Goal: Transaction & Acquisition: Purchase product/service

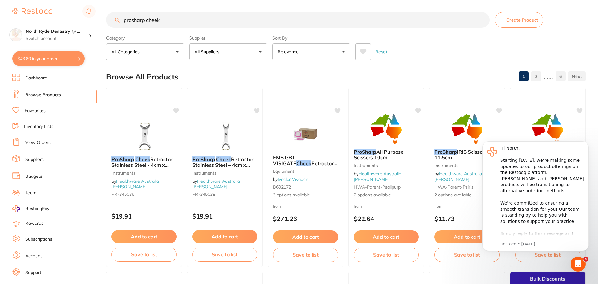
drag, startPoint x: 167, startPoint y: 20, endPoint x: 111, endPoint y: 16, distance: 55.7
click at [156, 19] on input "prosharp cheek" at bounding box center [297, 20] width 383 height 16
click at [172, 20] on input "prosharp cheek" at bounding box center [297, 20] width 383 height 16
drag, startPoint x: 172, startPoint y: 20, endPoint x: 115, endPoint y: 20, distance: 57.1
click at [115, 20] on input "prosharp cheek" at bounding box center [297, 20] width 383 height 16
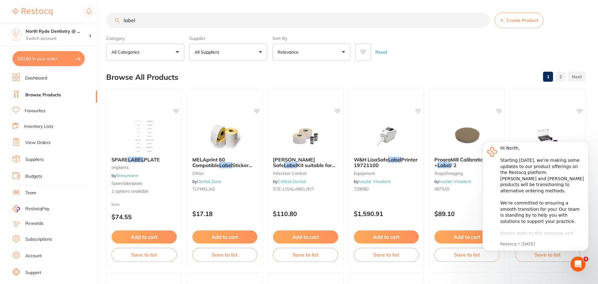
drag, startPoint x: 138, startPoint y: 15, endPoint x: 111, endPoint y: 17, distance: 27.2
click at [111, 17] on input "label" at bounding box center [297, 20] width 383 height 16
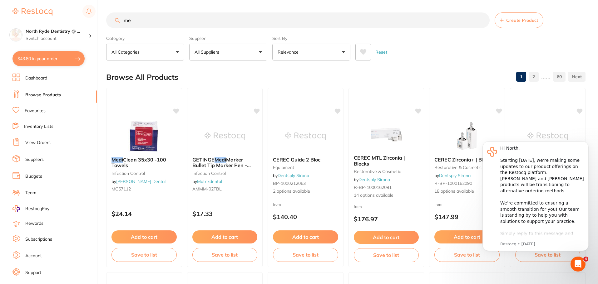
type input "m"
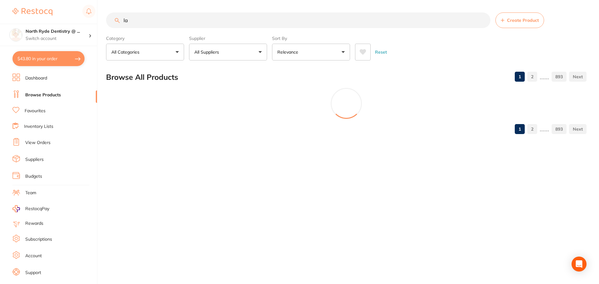
type input "l"
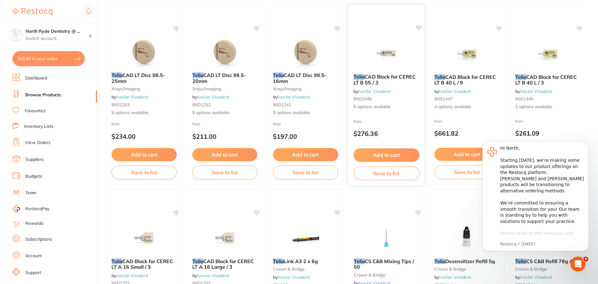
scroll to position [94, 0]
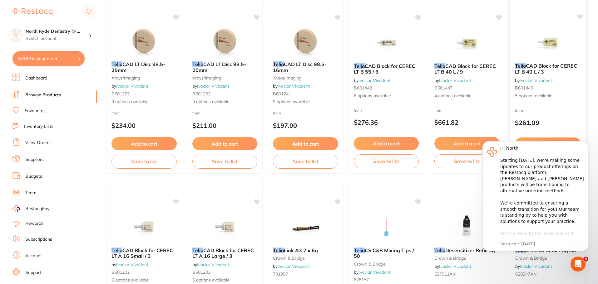
type input "telio"
click at [552, 81] on link "Ivoclar Vivadent" at bounding box center [536, 80] width 32 height 6
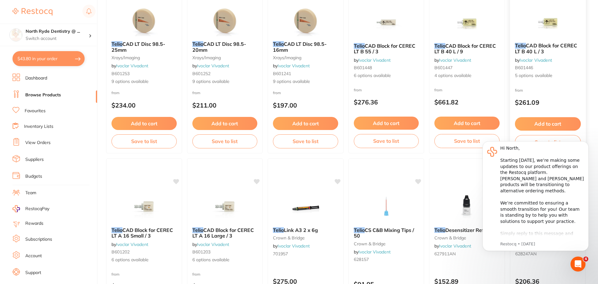
scroll to position [125, 0]
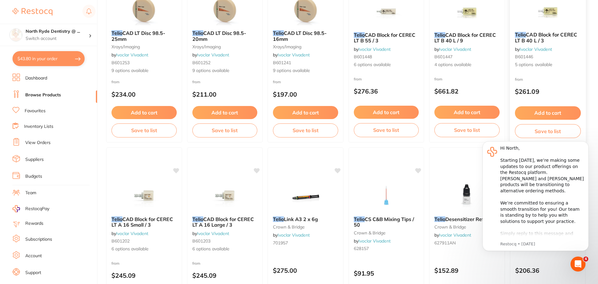
click at [547, 113] on button "Add to cart" at bounding box center [548, 112] width 66 height 13
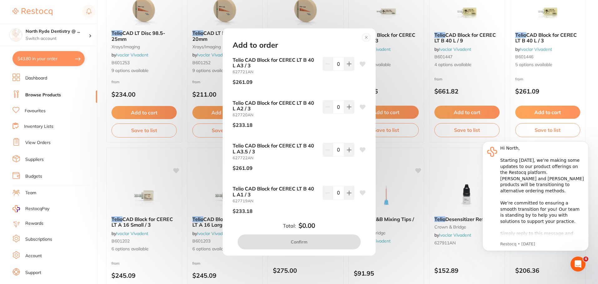
scroll to position [0, 0]
click at [348, 71] on button at bounding box center [349, 64] width 10 height 14
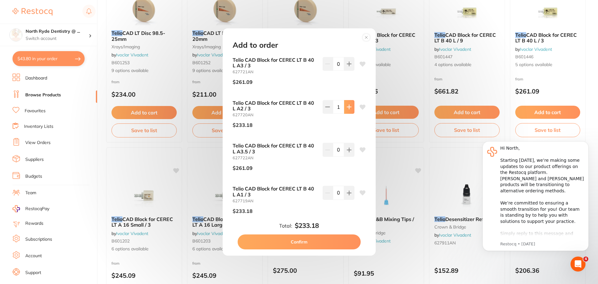
click at [348, 71] on button at bounding box center [349, 64] width 10 height 14
click at [329, 71] on button at bounding box center [328, 64] width 10 height 14
click at [346, 71] on button at bounding box center [349, 64] width 10 height 14
type input "2"
click at [313, 245] on button "Confirm" at bounding box center [299, 242] width 123 height 15
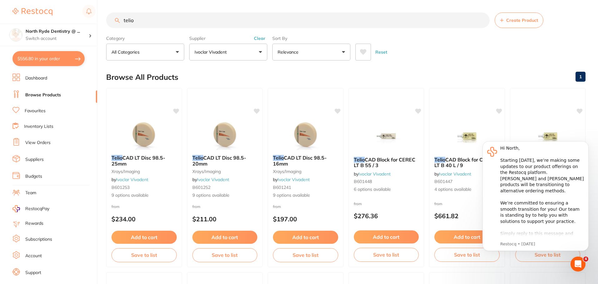
click at [52, 61] on button "$556.80 in your order" at bounding box center [48, 58] width 72 height 15
checkbox input "true"
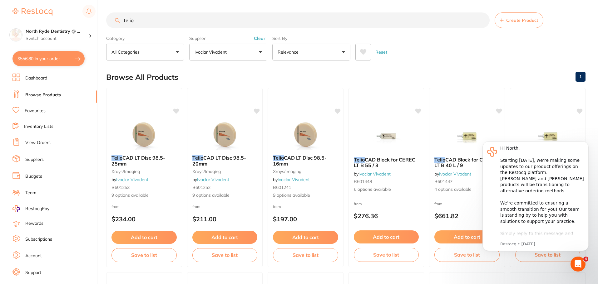
checkbox input "true"
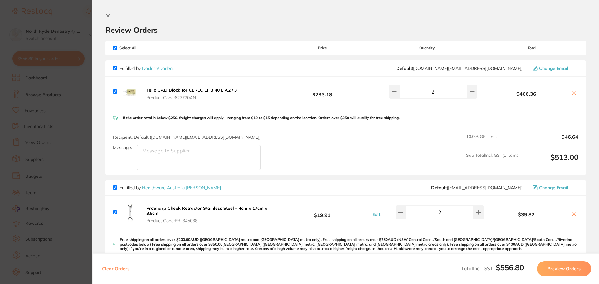
click at [108, 15] on icon at bounding box center [107, 15] width 3 height 3
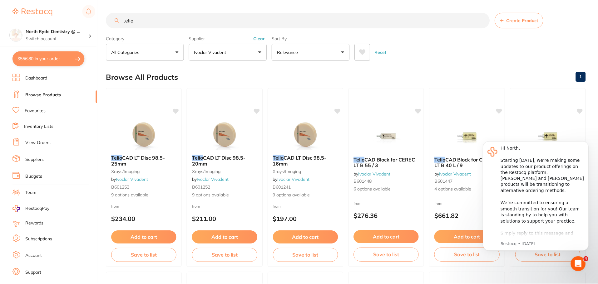
scroll to position [5, 0]
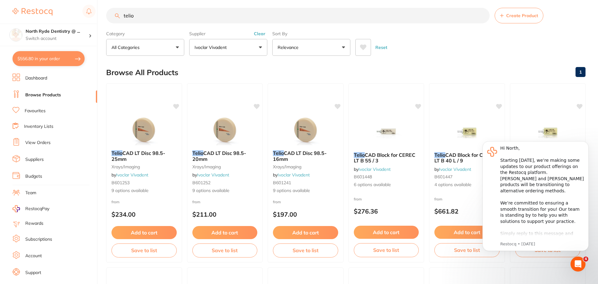
drag, startPoint x: 145, startPoint y: 17, endPoint x: 104, endPoint y: 16, distance: 40.3
click at [104, 16] on div "$556.80 North Ryde Dentistry @ ... Switch account North Ryde Dentistry @ [GEOGR…" at bounding box center [299, 137] width 598 height 284
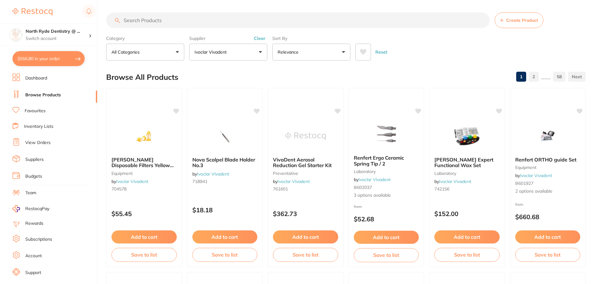
click at [259, 40] on button "Clear" at bounding box center [259, 39] width 15 height 6
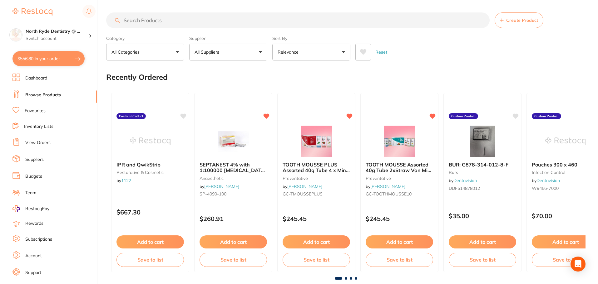
click at [260, 54] on button "All Suppliers" at bounding box center [228, 52] width 78 height 17
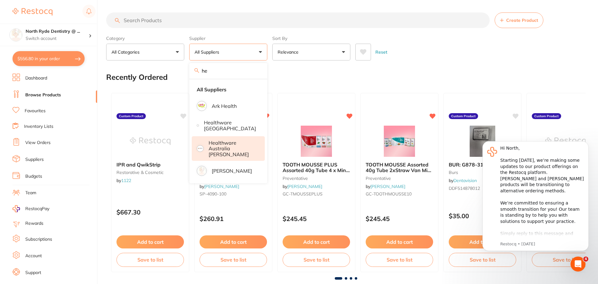
type input "he"
click at [214, 149] on p "Healthware Australia [PERSON_NAME]" at bounding box center [233, 148] width 48 height 17
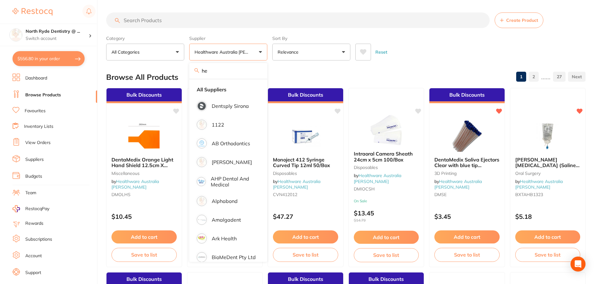
click at [41, 111] on link "Favourites" at bounding box center [35, 111] width 21 height 6
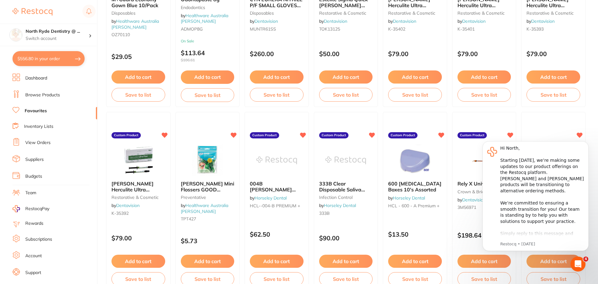
scroll to position [668, 0]
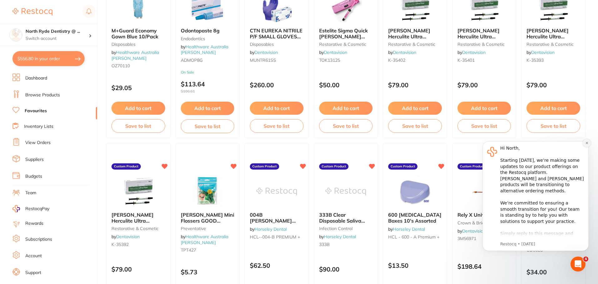
click at [585, 143] on icon "Dismiss notification" at bounding box center [586, 142] width 3 height 3
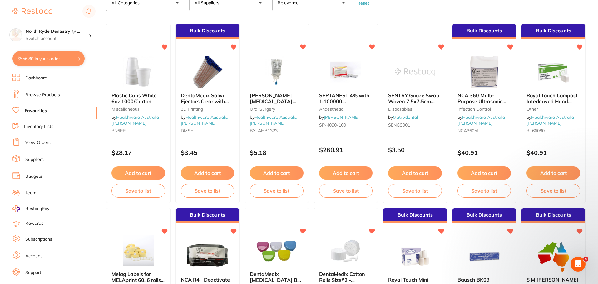
scroll to position [12, 0]
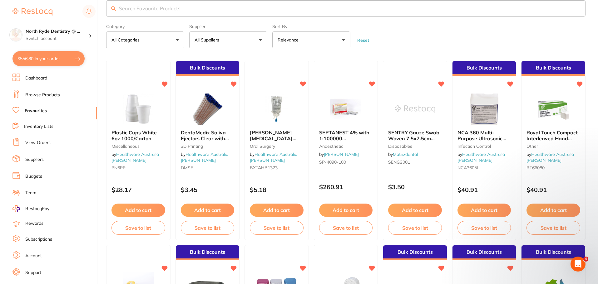
click at [45, 96] on link "Browse Products" at bounding box center [42, 95] width 35 height 6
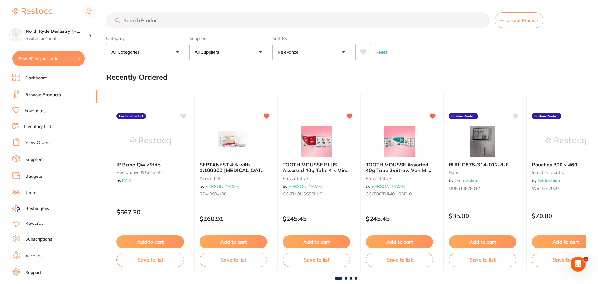
click at [154, 17] on input "search" at bounding box center [297, 20] width 383 height 16
click at [157, 20] on input "search" at bounding box center [297, 20] width 383 height 16
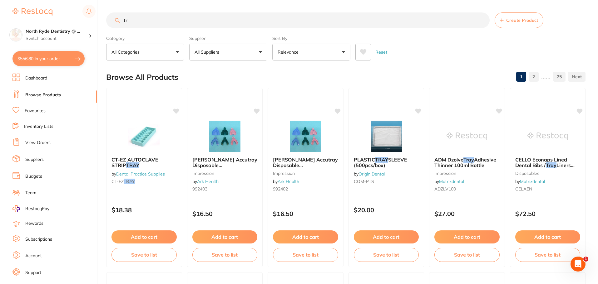
type input "t"
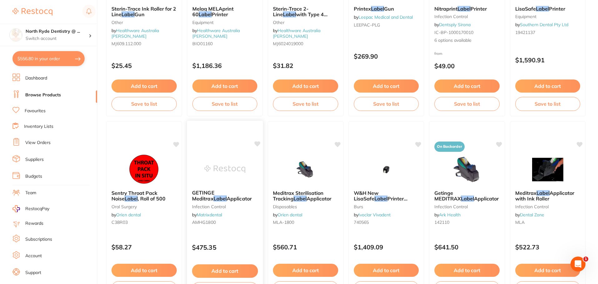
scroll to position [562, 0]
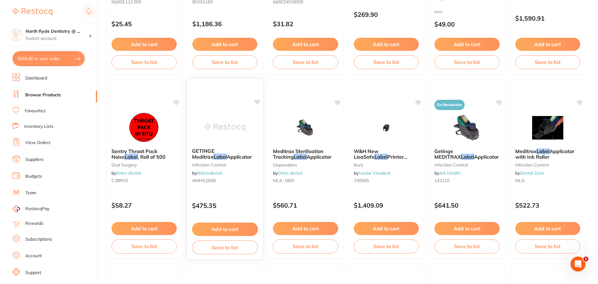
type input "label"
click at [257, 101] on icon at bounding box center [257, 102] width 6 height 5
click at [257, 102] on icon at bounding box center [257, 102] width 6 height 5
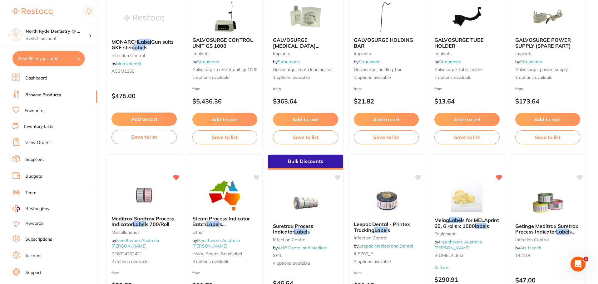
scroll to position [1124, 0]
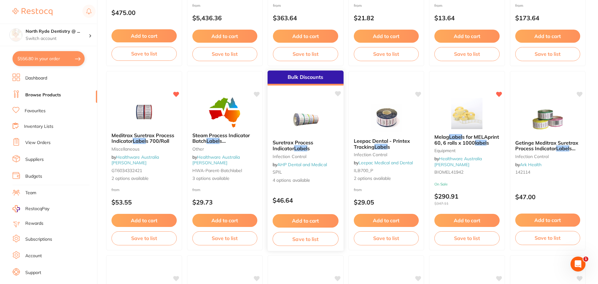
click at [338, 94] on icon at bounding box center [338, 93] width 6 height 5
click at [302, 221] on button "Add to cart" at bounding box center [306, 221] width 66 height 13
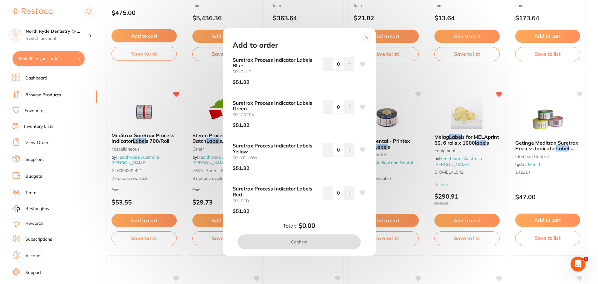
scroll to position [0, 0]
click at [348, 63] on icon at bounding box center [349, 64] width 5 height 5
type input "1"
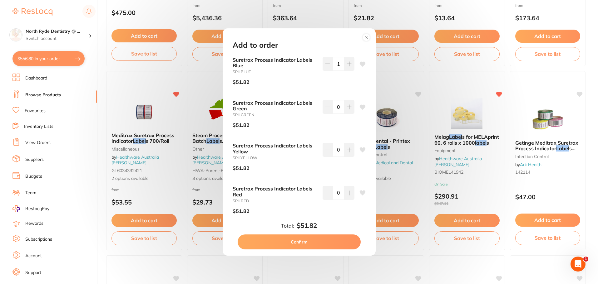
click at [295, 246] on button "Confirm" at bounding box center [299, 242] width 123 height 15
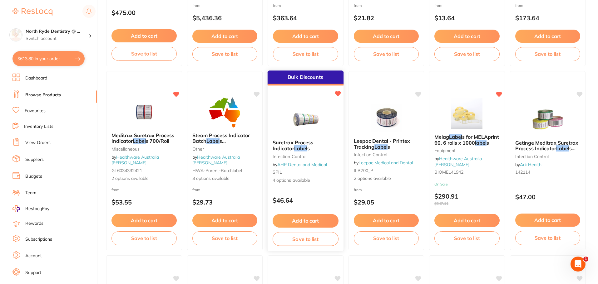
click at [308, 142] on span "Suretrax Process Indicator" at bounding box center [293, 146] width 41 height 12
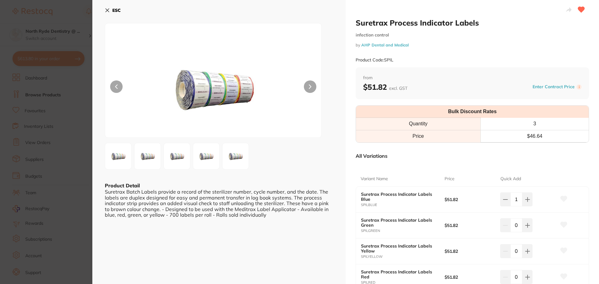
click at [111, 10] on button "ESC" at bounding box center [113, 10] width 16 height 11
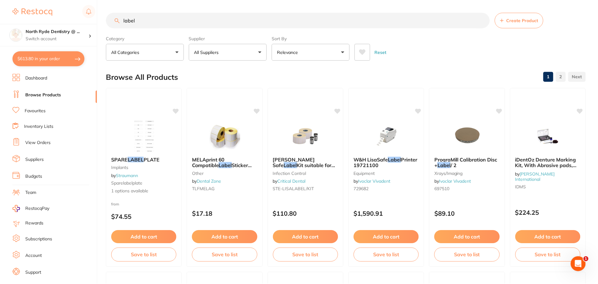
scroll to position [1124, 0]
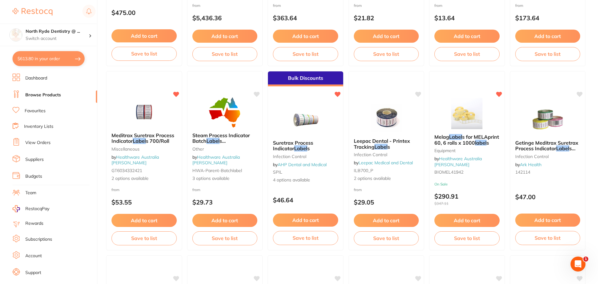
click at [42, 59] on button "$613.80 in your order" at bounding box center [48, 58] width 72 height 15
checkbox input "true"
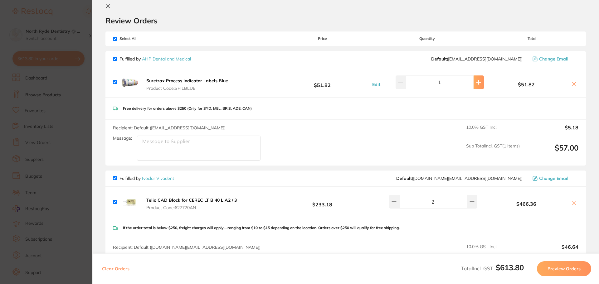
scroll to position [0, 0]
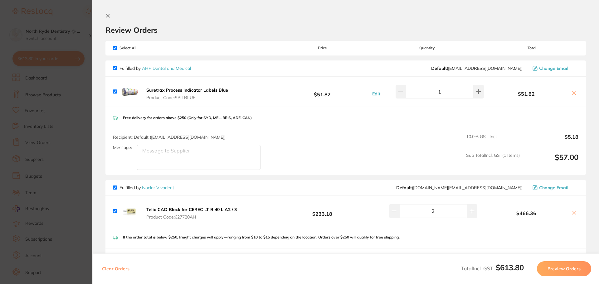
click at [107, 17] on icon at bounding box center [107, 15] width 3 height 3
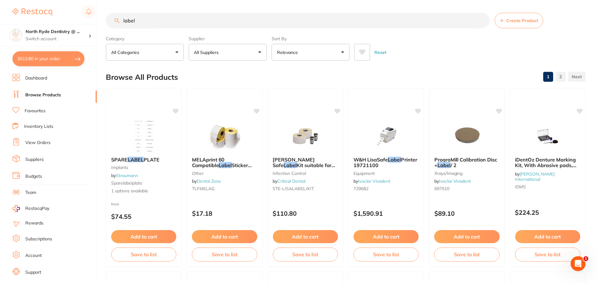
scroll to position [1124, 0]
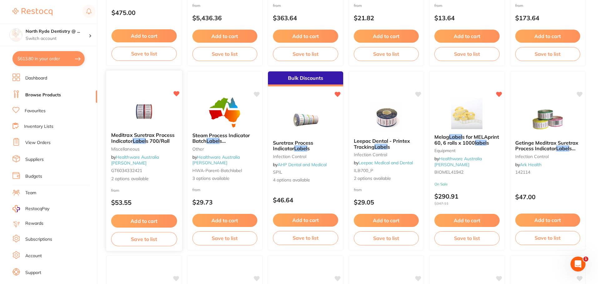
click at [157, 144] on span "s 700/Roll" at bounding box center [158, 141] width 24 height 6
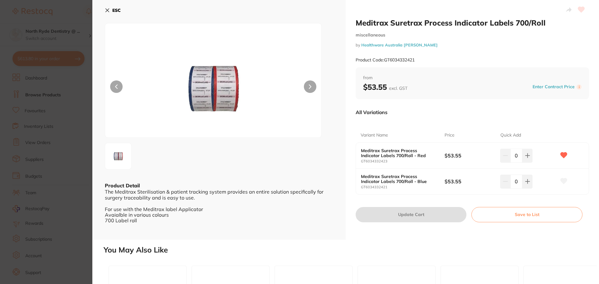
click at [107, 9] on icon at bounding box center [107, 10] width 5 height 5
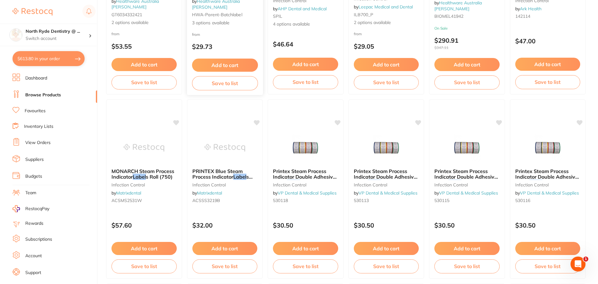
scroll to position [1186, 0]
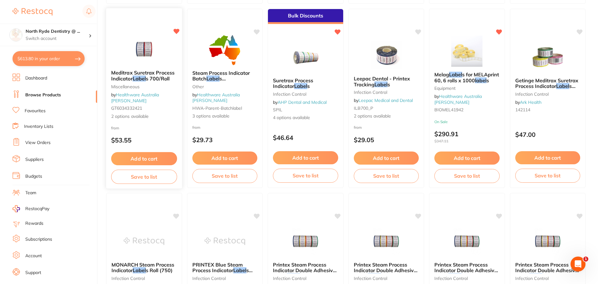
click at [161, 82] on span "s 700/Roll" at bounding box center [158, 79] width 24 height 6
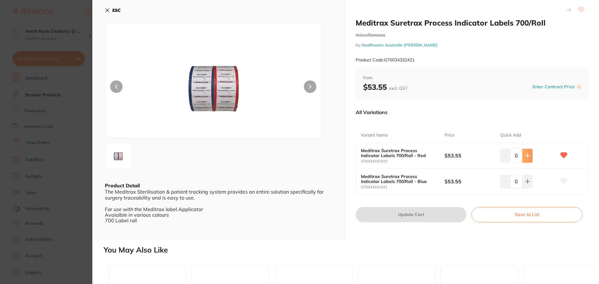
click at [528, 156] on icon at bounding box center [528, 156] width 4 height 4
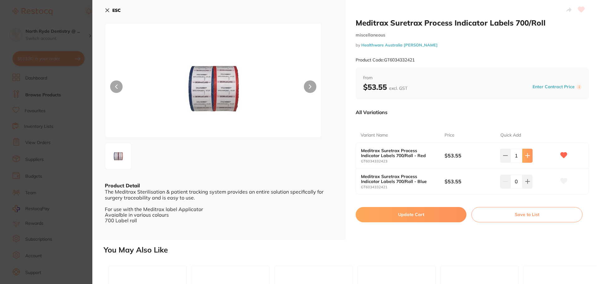
click at [528, 156] on icon at bounding box center [528, 156] width 4 height 4
click at [504, 155] on icon at bounding box center [505, 155] width 5 height 5
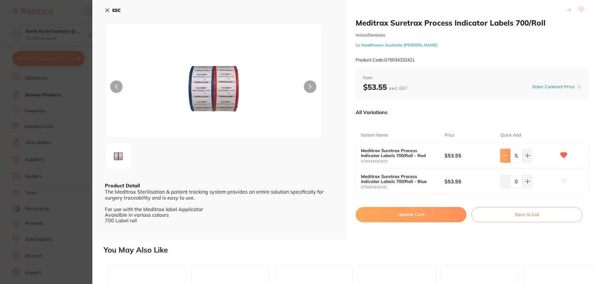
type input "4"
click at [411, 217] on button "Update Cart" at bounding box center [411, 214] width 111 height 15
checkbox input "false"
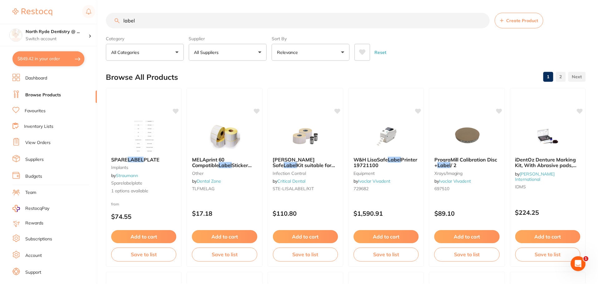
scroll to position [1186, 0]
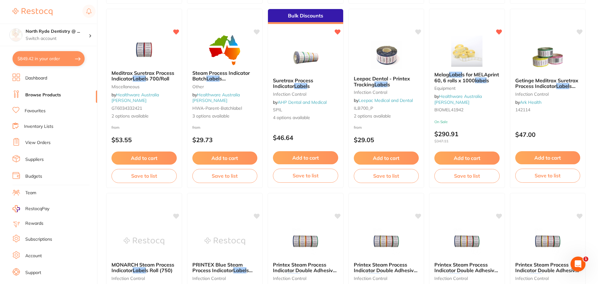
click at [42, 61] on button "$849.42 in your order" at bounding box center [48, 58] width 72 height 15
checkbox input "true"
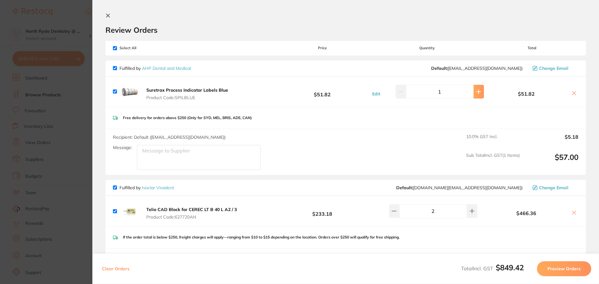
click at [477, 91] on icon at bounding box center [478, 91] width 5 height 5
click at [477, 91] on div "3" at bounding box center [434, 92] width 100 height 14
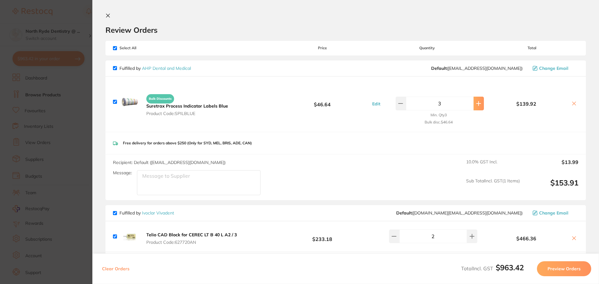
click at [478, 105] on icon at bounding box center [478, 103] width 5 height 5
click at [343, 142] on div "Free delivery for orders above $250 (Only for SYD, MEL, BRIS, ADE, CAN)" at bounding box center [346, 143] width 481 height 22
click at [479, 106] on button at bounding box center [479, 104] width 10 height 14
type input "5"
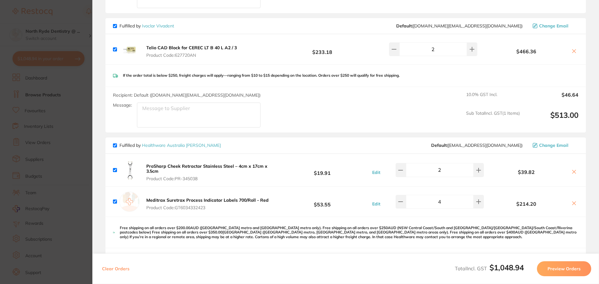
scroll to position [219, 0]
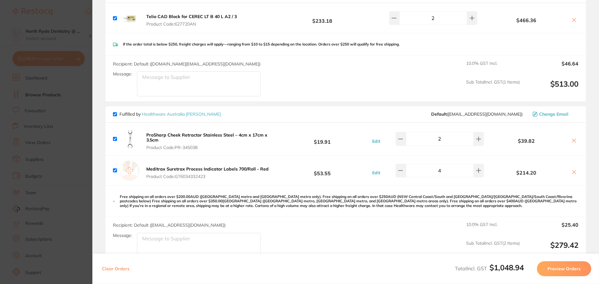
click at [572, 173] on icon at bounding box center [574, 172] width 5 height 5
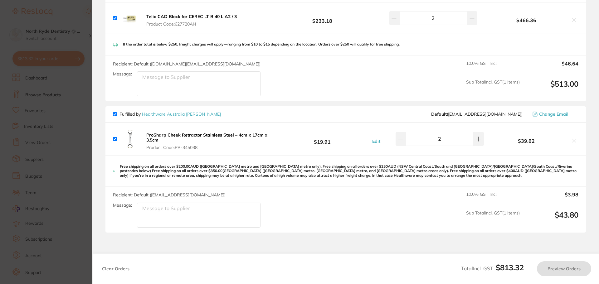
checkbox input "true"
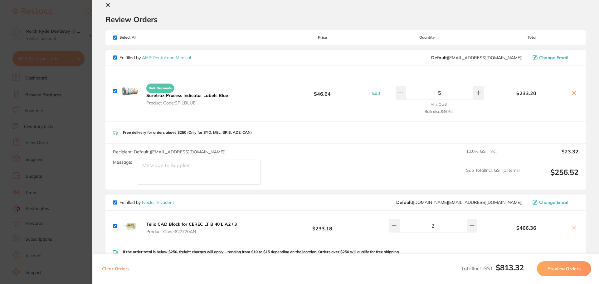
scroll to position [0, 0]
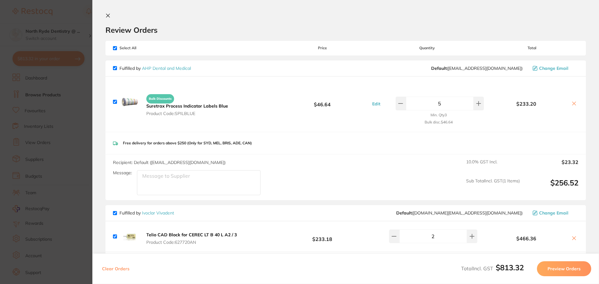
click at [109, 15] on icon at bounding box center [108, 15] width 5 height 5
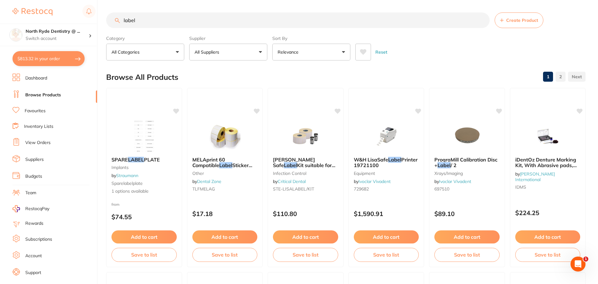
drag, startPoint x: 142, startPoint y: 19, endPoint x: 95, endPoint y: 21, distance: 47.8
click at [95, 21] on div "$813.32 North Ryde Dentistry @ ... Switch account North Ryde Dentistry @ [GEOGR…" at bounding box center [299, 142] width 598 height 284
type input "rely x universal"
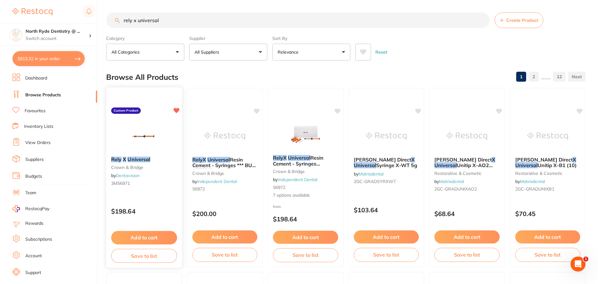
click at [143, 239] on button "Add to cart" at bounding box center [144, 237] width 66 height 13
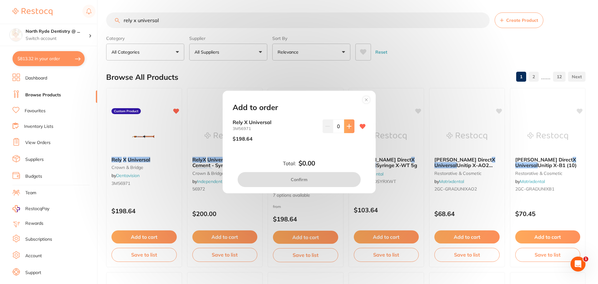
click at [349, 129] on button at bounding box center [349, 127] width 10 height 14
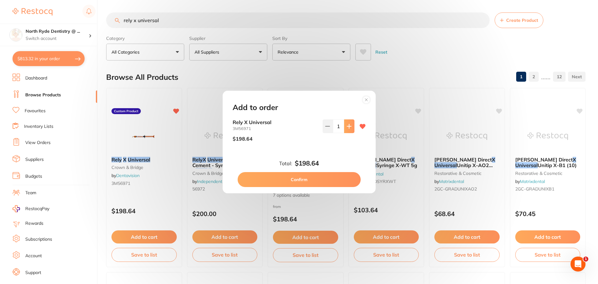
click at [349, 129] on button at bounding box center [349, 127] width 10 height 14
type input "2"
click at [306, 180] on button "Confirm" at bounding box center [299, 179] width 123 height 15
checkbox input "false"
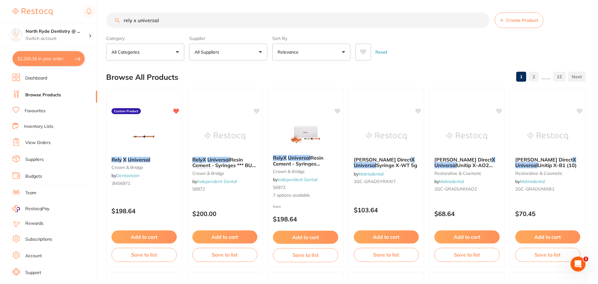
drag, startPoint x: 166, startPoint y: 21, endPoint x: 110, endPoint y: 21, distance: 56.5
click at [110, 21] on input "rely x universal" at bounding box center [297, 20] width 383 height 16
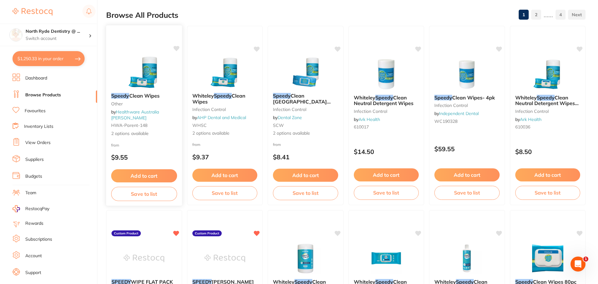
scroll to position [94, 0]
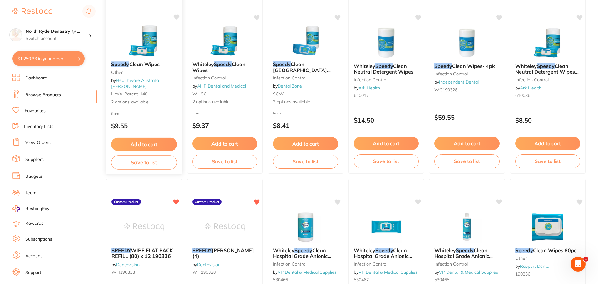
type input "speedy"
click at [149, 57] on img at bounding box center [144, 41] width 41 height 32
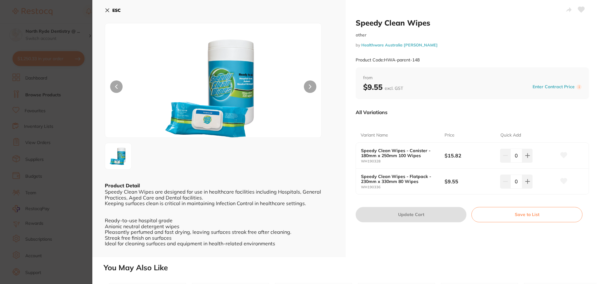
click at [106, 9] on icon at bounding box center [107, 10] width 3 height 3
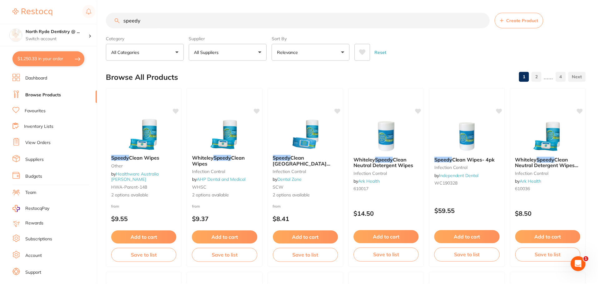
scroll to position [94, 0]
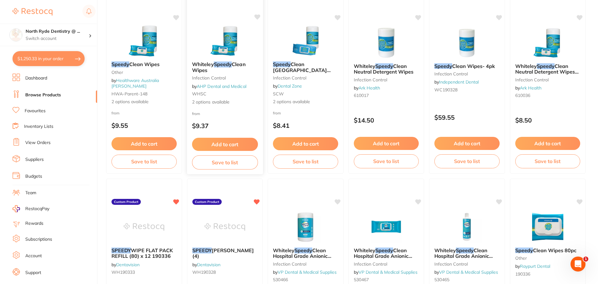
click at [244, 64] on span "Clean Wipes" at bounding box center [219, 67] width 54 height 12
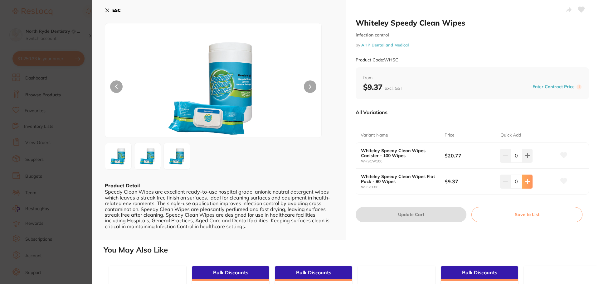
click at [527, 158] on icon at bounding box center [528, 156] width 4 height 4
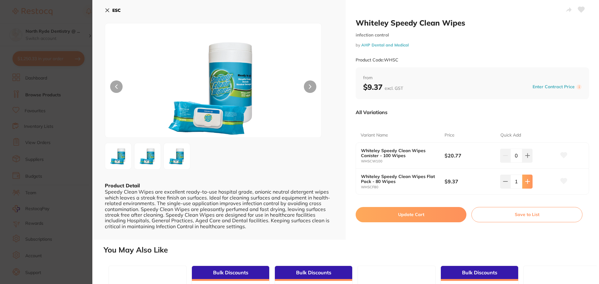
click at [527, 158] on icon at bounding box center [528, 156] width 4 height 4
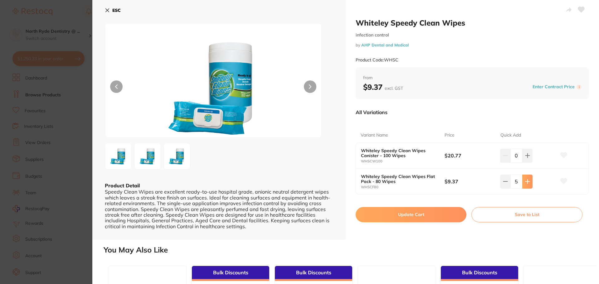
type input "6"
click at [407, 219] on button "Update Cart" at bounding box center [411, 214] width 111 height 15
checkbox input "false"
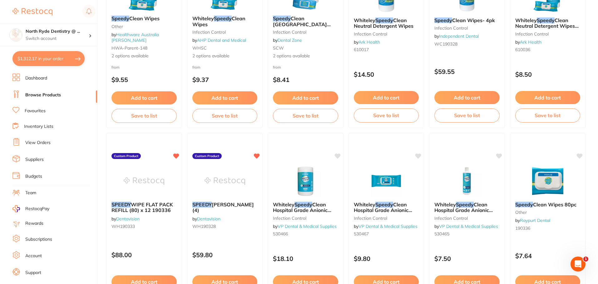
scroll to position [156, 0]
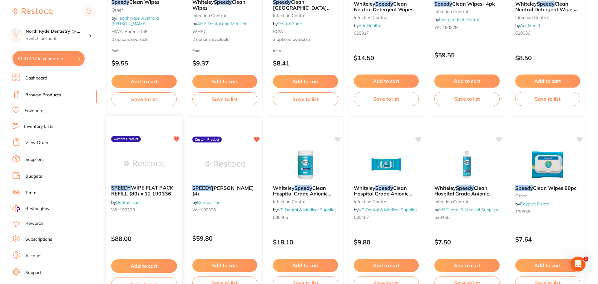
click at [150, 265] on button "Add to cart" at bounding box center [144, 266] width 66 height 13
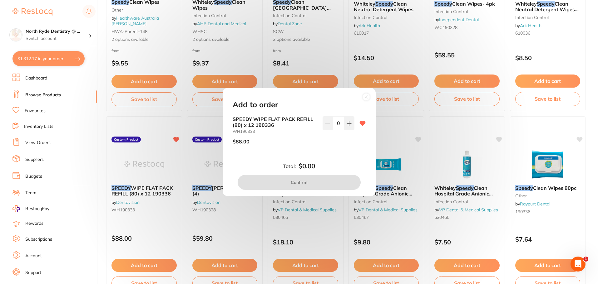
scroll to position [0, 0]
click at [347, 124] on icon at bounding box center [349, 123] width 5 height 5
type input "1"
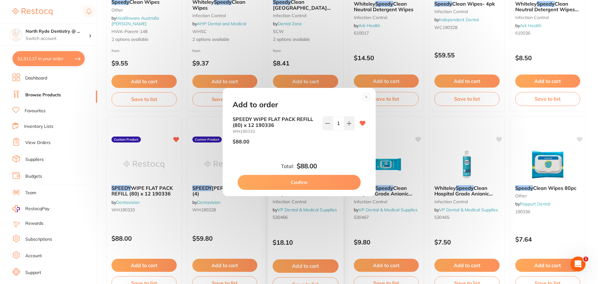
click at [306, 183] on button "Confirm" at bounding box center [299, 182] width 123 height 15
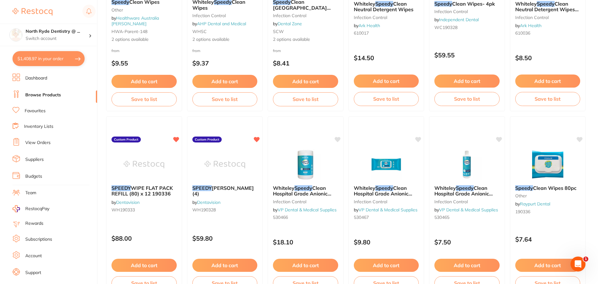
click at [43, 60] on button "$1,408.97 in your order" at bounding box center [48, 58] width 72 height 15
checkbox input "true"
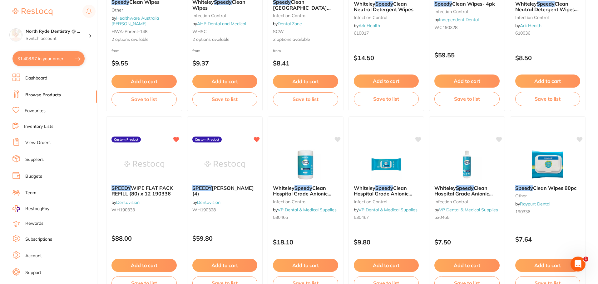
checkbox input "true"
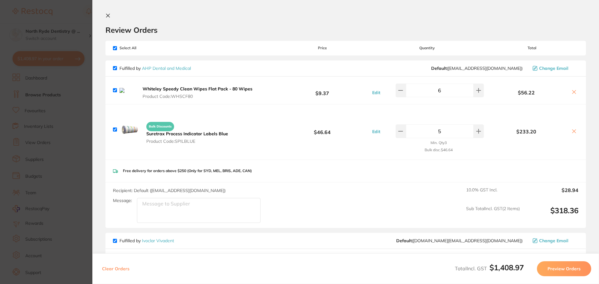
click at [116, 92] on input "checkbox" at bounding box center [115, 90] width 4 height 4
checkbox input "false"
click at [575, 95] on icon at bounding box center [574, 92] width 5 height 5
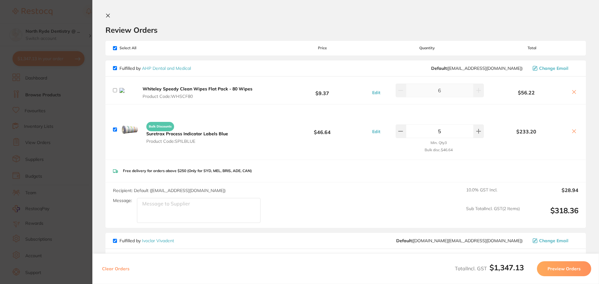
checkbox input "true"
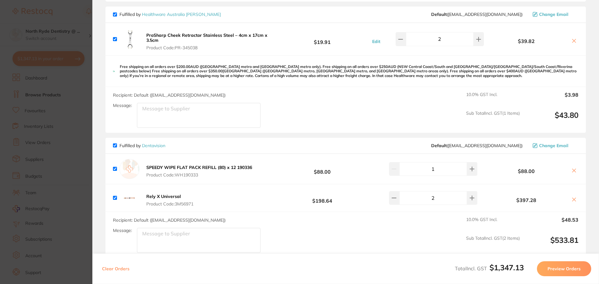
scroll to position [281, 0]
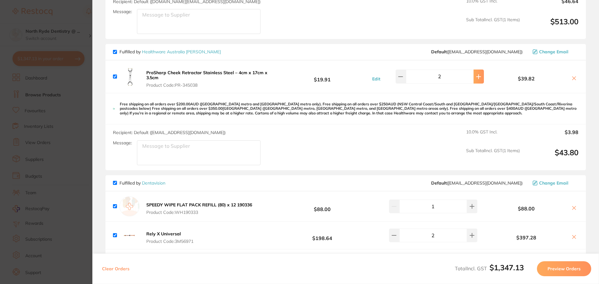
type input "5"
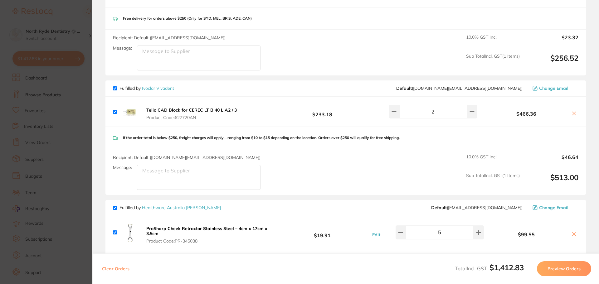
scroll to position [156, 0]
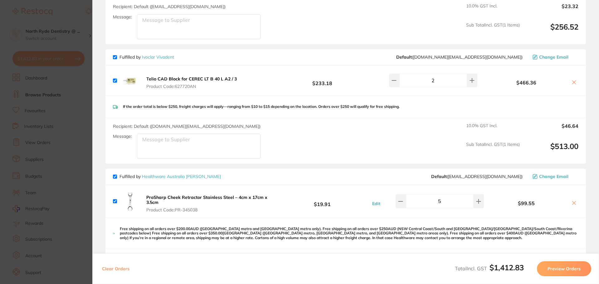
click at [193, 39] on textarea "Message:" at bounding box center [199, 26] width 124 height 25
drag, startPoint x: 222, startPoint y: 139, endPoint x: 48, endPoint y: 134, distance: 174.3
click at [48, 134] on section "Update RRP Set your pre negotiated price for this item. Item Agreed RRP (excl. …" at bounding box center [299, 142] width 599 height 284
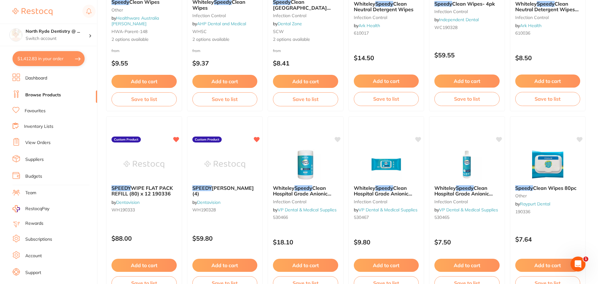
type textarea "Surgery is closed [DATE]"
click at [45, 62] on button "$1,412.83 in your order" at bounding box center [48, 58] width 72 height 15
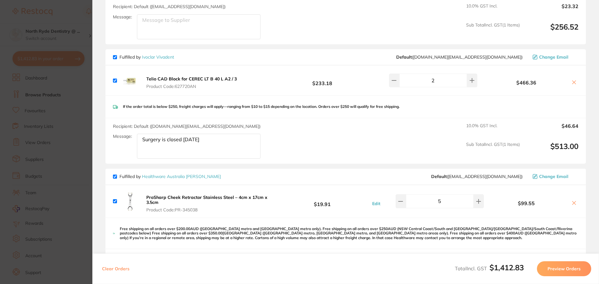
scroll to position [31, 0]
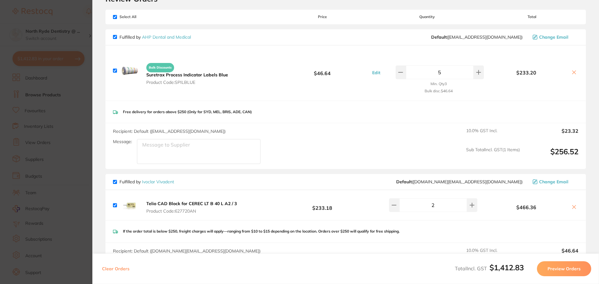
click at [190, 152] on textarea "Message:" at bounding box center [199, 151] width 124 height 25
paste textarea "Surgery is closed [DATE]"
type textarea "Surgery is closed [DATE]"
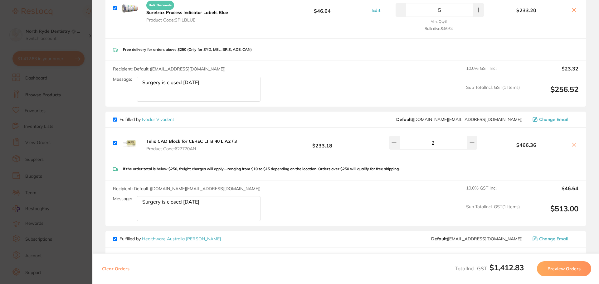
scroll to position [62, 0]
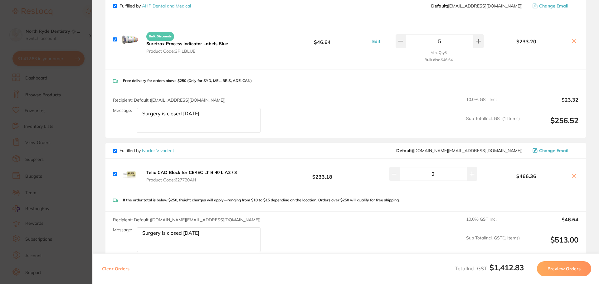
type textarea "Surgery is closed [DATE]"
click at [115, 39] on input "checkbox" at bounding box center [115, 39] width 4 height 4
checkbox input "false"
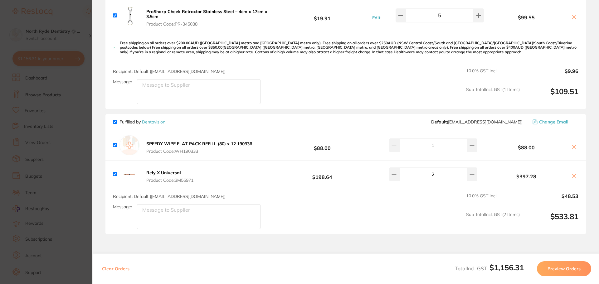
scroll to position [312, 0]
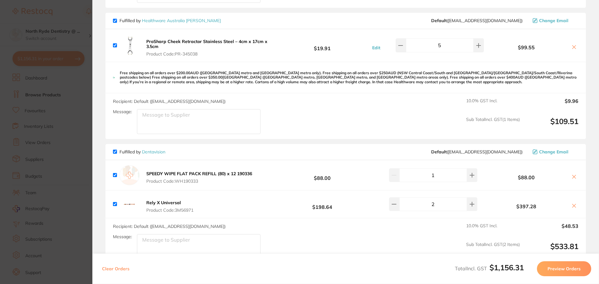
click at [114, 22] on input "checkbox" at bounding box center [115, 21] width 4 height 4
checkbox input "false"
paste textarea "Surgery is closed [DATE]"
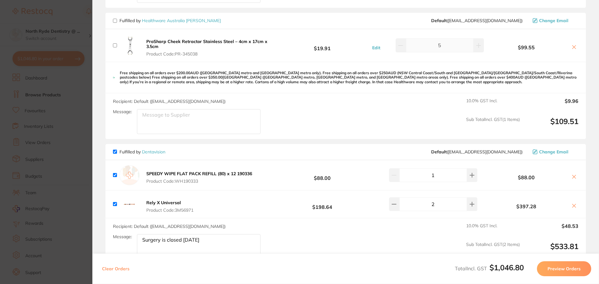
type textarea "Surgery is closed [DATE]"
paste textarea "Surgery is closed [DATE]"
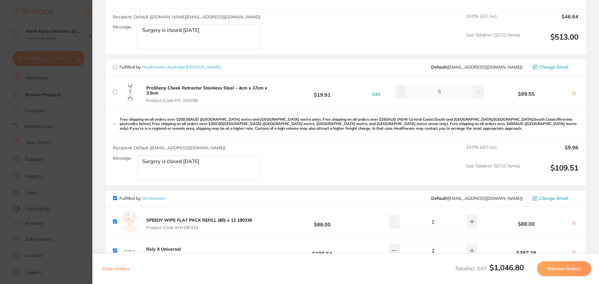
scroll to position [141, 0]
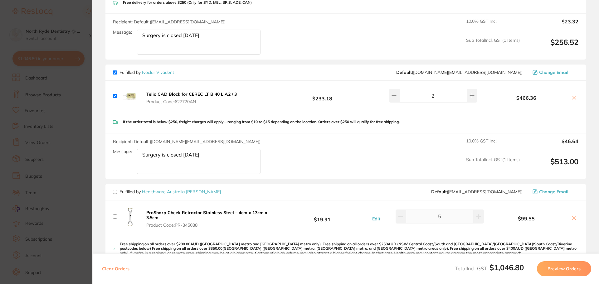
type textarea "Surgery is closed [DATE]"
click at [222, 55] on textarea "Surgery is closed [DATE]" at bounding box center [199, 42] width 124 height 25
click at [142, 55] on textarea "Surgery is closed [DATE]" at bounding box center [199, 42] width 124 height 25
click at [239, 55] on textarea "Surgery is closed [DATE]" at bounding box center [199, 42] width 124 height 25
click at [226, 55] on textarea "Surgery is closed on Wednesday Under Mark Nieh's group we get 15 -20% orders" at bounding box center [199, 42] width 124 height 25
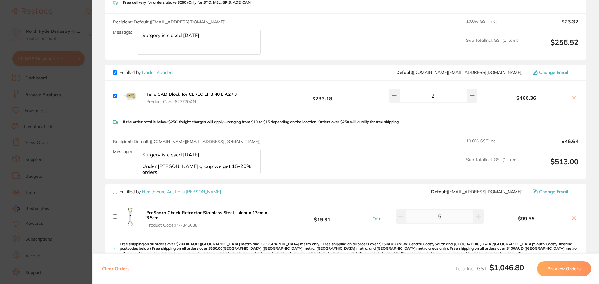
click at [143, 55] on textarea "Surgery is closed on Wednesday Under Mark Nieh's group we get 15-20% orders" at bounding box center [199, 42] width 124 height 25
click at [145, 55] on textarea "Surgery is closed on Wednesday PUnder Mark Nieh's group we get 15-20% orders" at bounding box center [199, 42] width 124 height 25
click at [145, 55] on textarea "Surgery is closed on Wednesday PlUnder Mark Nieh's group we get 15-20% orders" at bounding box center [199, 42] width 124 height 25
click at [148, 55] on textarea "Surgery is closed on Wednesday PlUnder Mark Nieh's group we get 15-20% orders" at bounding box center [199, 42] width 124 height 25
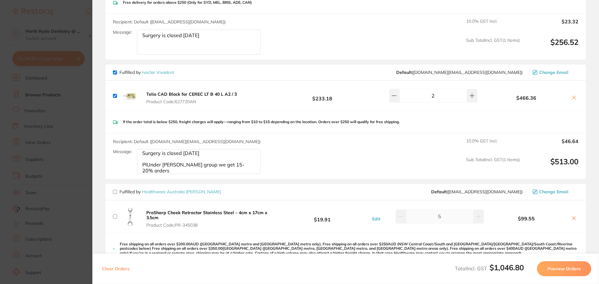
click at [150, 55] on textarea "Surgery is closed on Wednesday PlUnder Mark Nieh's group we get 15-20% orders" at bounding box center [199, 42] width 124 height 25
click at [147, 55] on textarea "Surgery is closed on Wednesday Plnder Mark Nieh's group we get 15-20% orders" at bounding box center [199, 42] width 124 height 25
drag, startPoint x: 158, startPoint y: 171, endPoint x: 153, endPoint y: 164, distance: 9.1
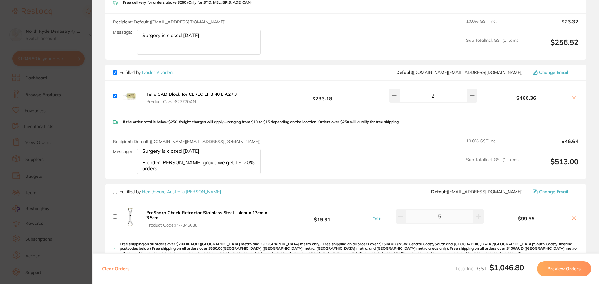
click at [153, 55] on textarea "Surgery is closed on Wednesday Plender Mark Nieh's group we get 15-20% orders" at bounding box center [199, 42] width 124 height 25
click at [151, 55] on textarea "Surgery is closed on Wednesday Plender Mark Nieh's group we get 15-20% orders" at bounding box center [199, 42] width 124 height 25
drag, startPoint x: 170, startPoint y: 169, endPoint x: 153, endPoint y: 161, distance: 18.6
click at [153, 55] on textarea "Surgery is closed on Wednesday Pleander Mark Nieh's group we get 15-20% ordersse" at bounding box center [199, 42] width 124 height 25
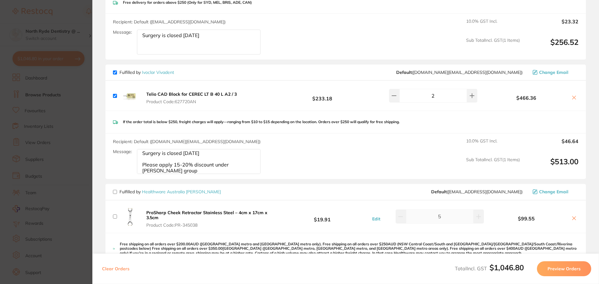
type textarea "Surgery is closed on Wednesday Please apply 15-20% discount under Dr Mark Nieh'…"
click at [551, 267] on button "Preview Orders" at bounding box center [564, 269] width 54 height 15
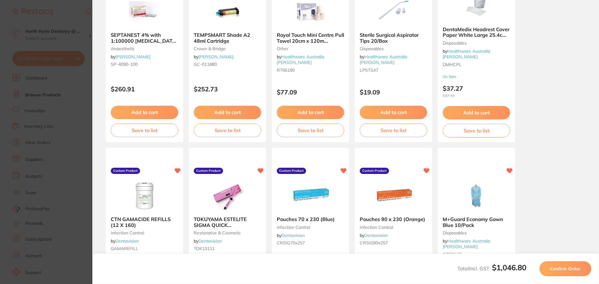
scroll to position [125, 0]
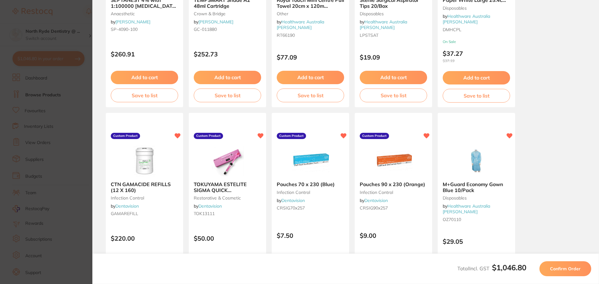
click at [559, 270] on span "Confirm Order" at bounding box center [565, 269] width 31 height 6
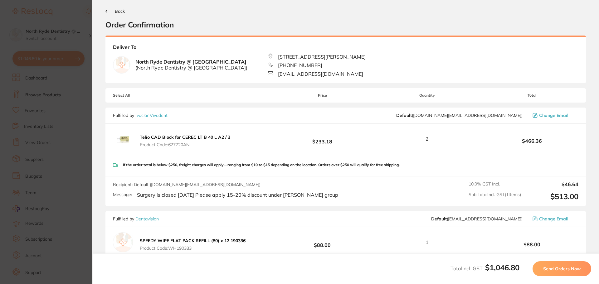
scroll to position [0, 0]
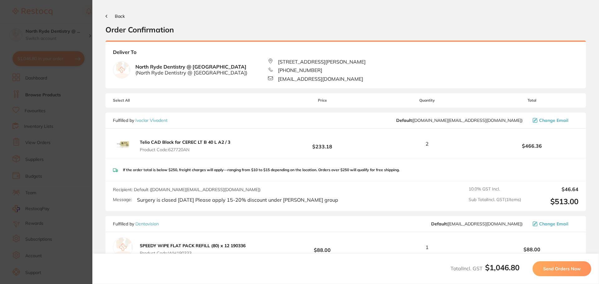
click at [554, 265] on button "Send Orders Now" at bounding box center [562, 269] width 59 height 15
